Goal: Find specific page/section: Find specific page/section

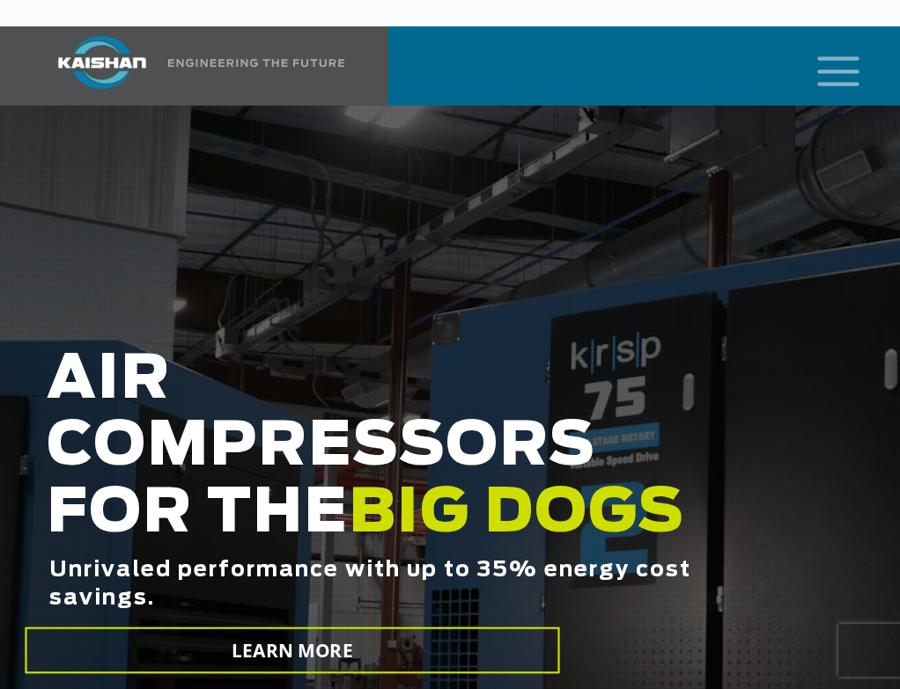
click at [846, 42] on icon "mobile menu" at bounding box center [838, 69] width 56 height 55
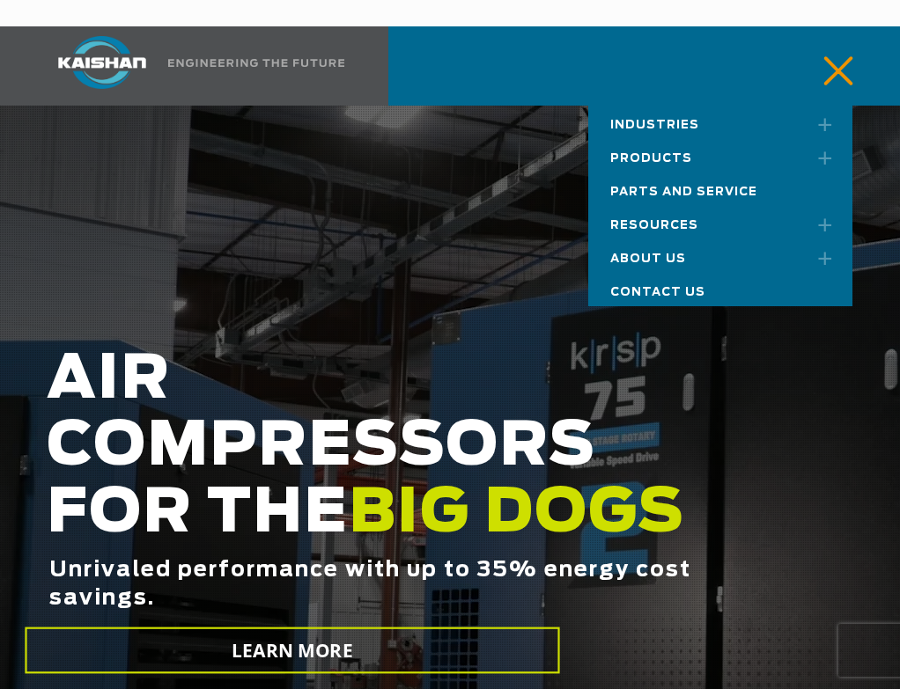
click at [645, 153] on span "Products" at bounding box center [651, 158] width 82 height 11
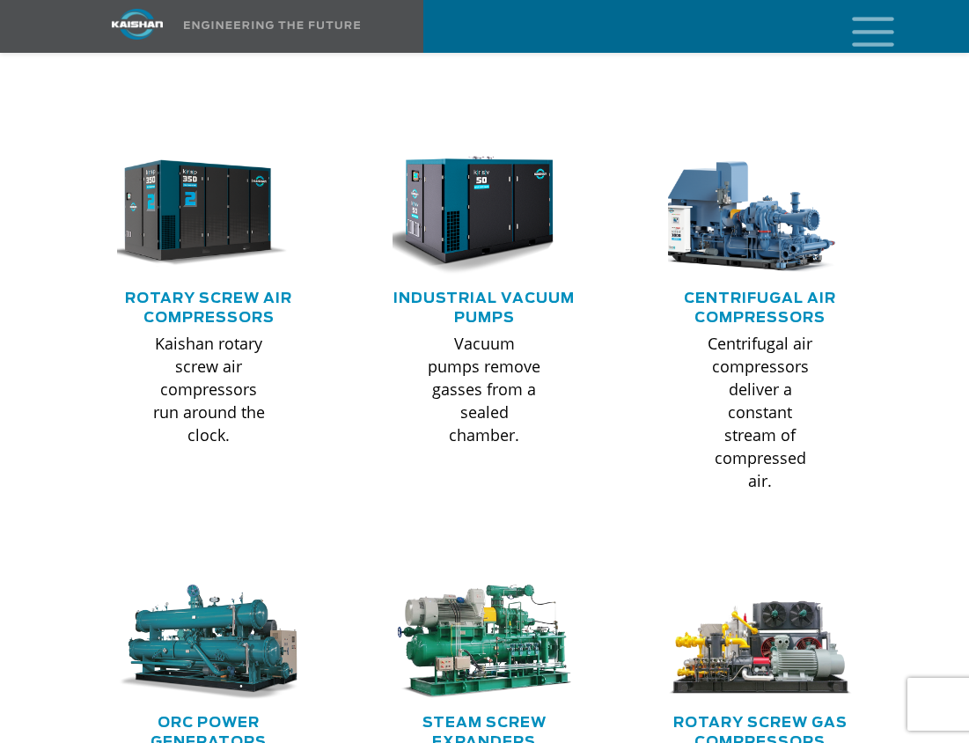
scroll to position [1233, 0]
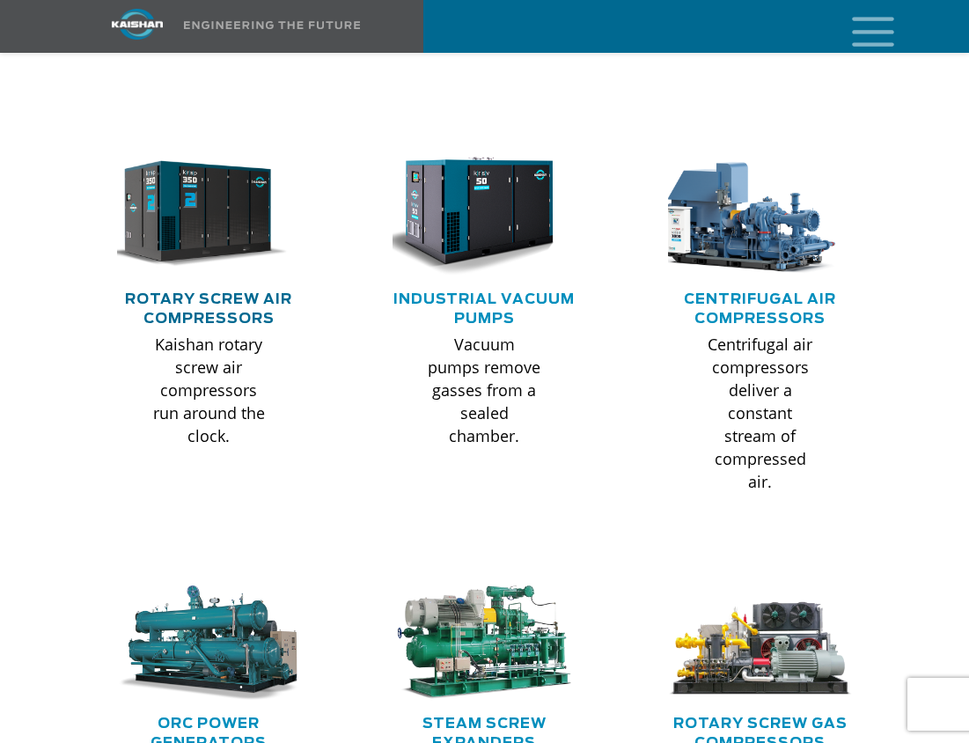
click at [183, 292] on link "Rotary Screw Air Compressors" at bounding box center [208, 308] width 167 height 33
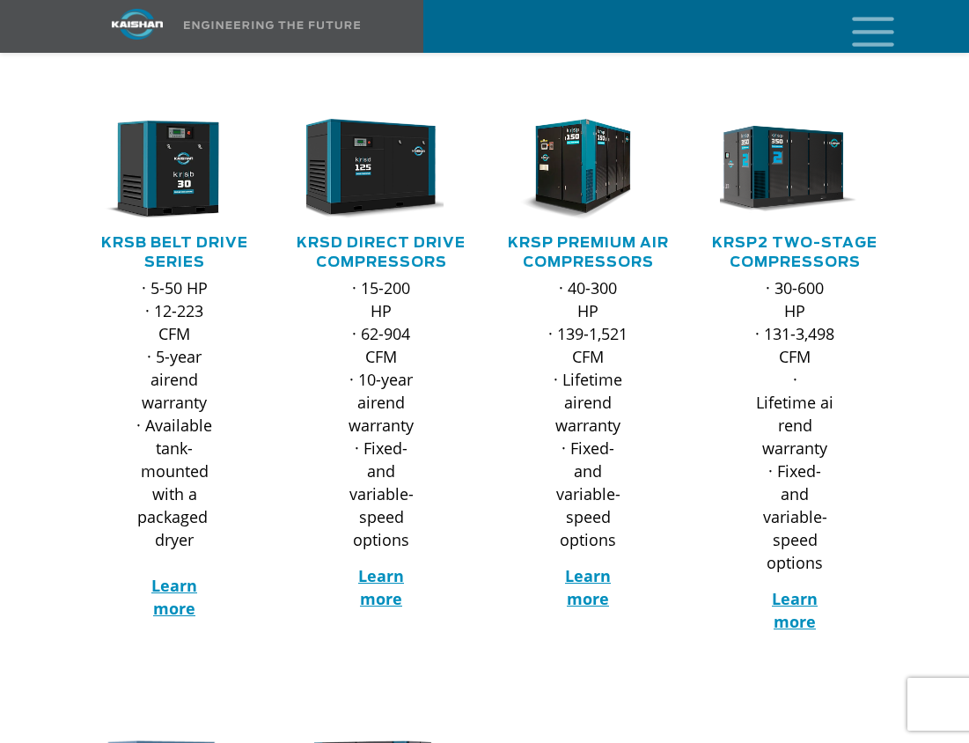
scroll to position [264, 0]
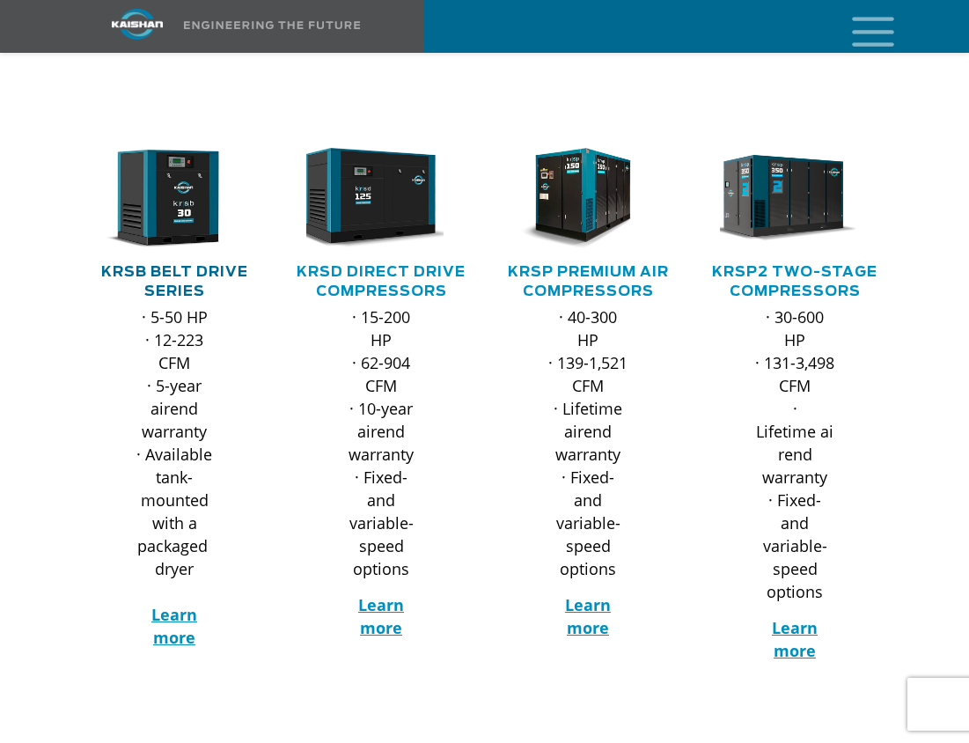
click at [172, 265] on link "KRSB Belt Drive Series" at bounding box center [174, 281] width 147 height 33
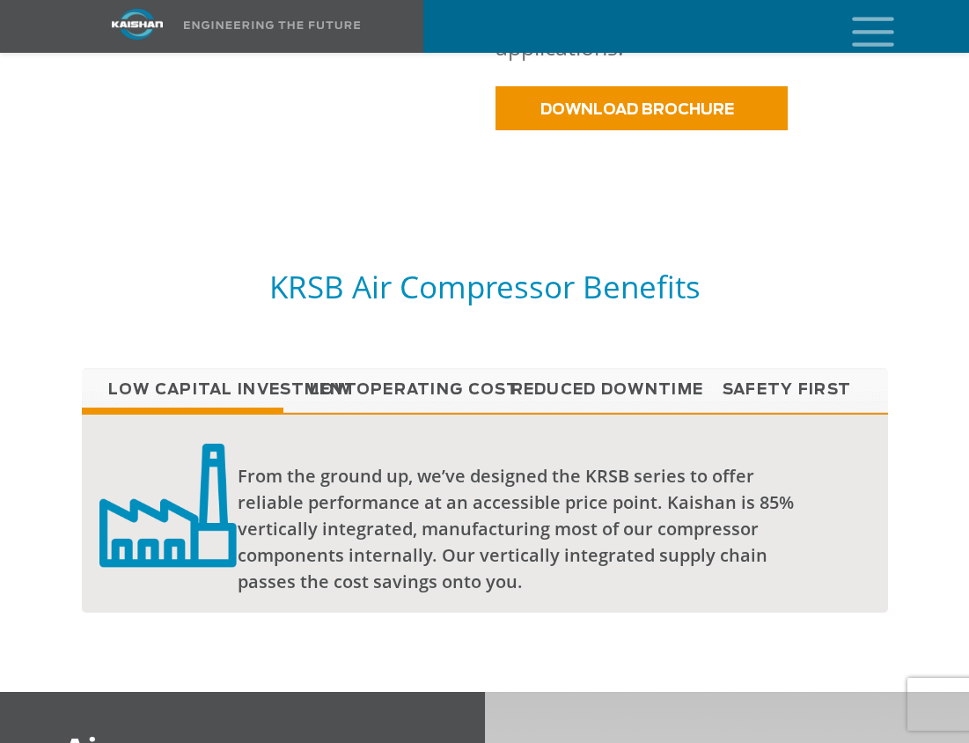
scroll to position [1849, 0]
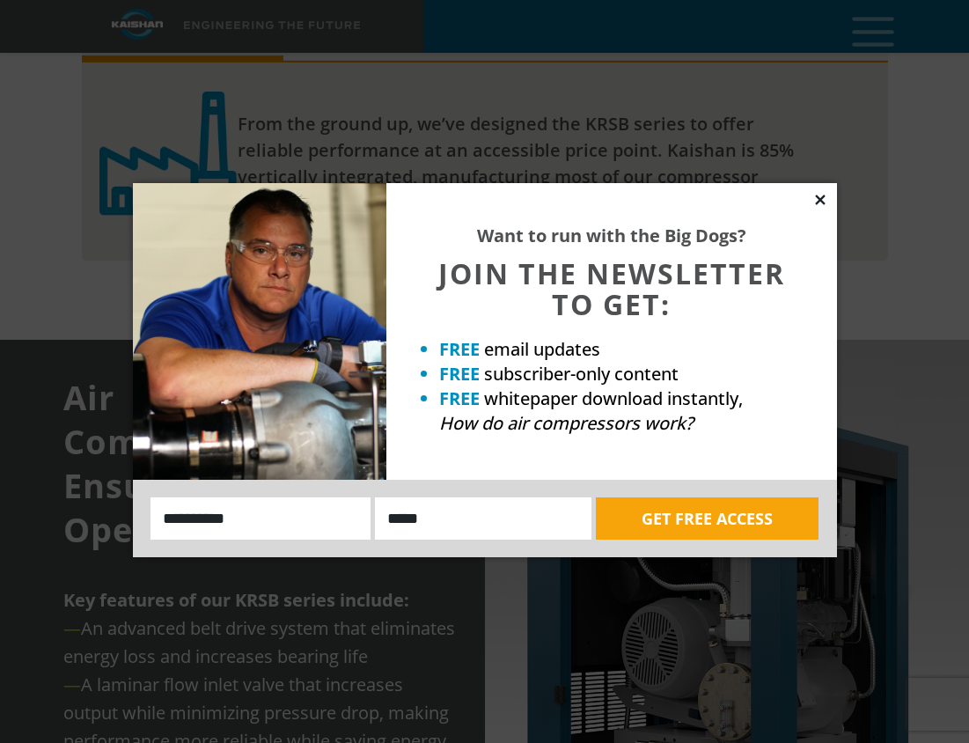
click at [818, 201] on icon at bounding box center [820, 200] width 10 height 10
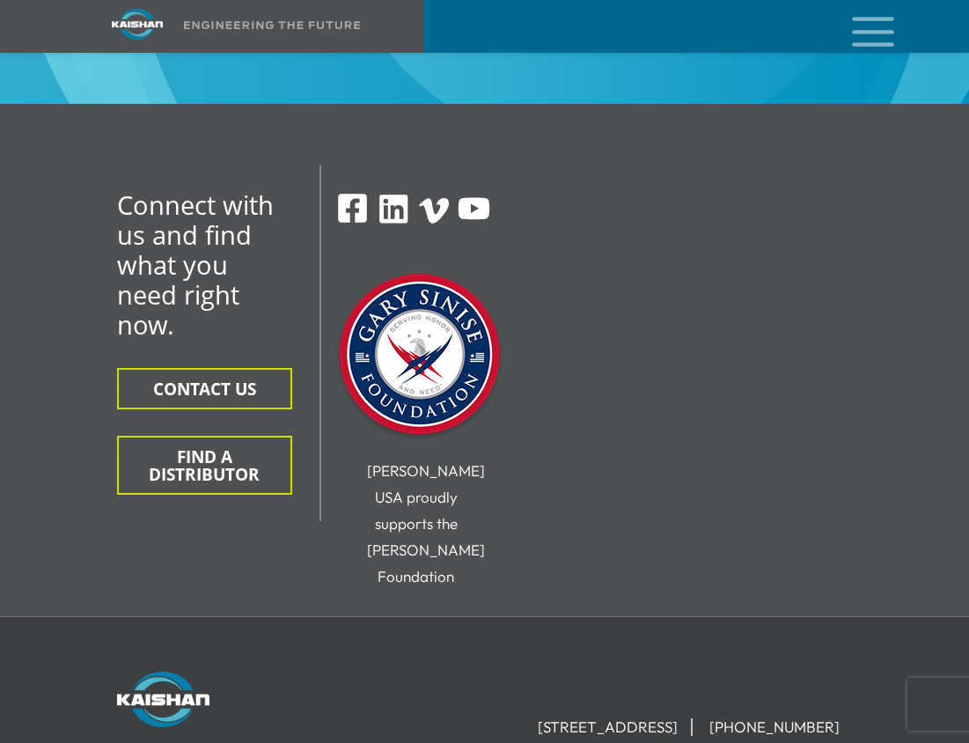
scroll to position [6339, 0]
